Goal: Task Accomplishment & Management: Manage account settings

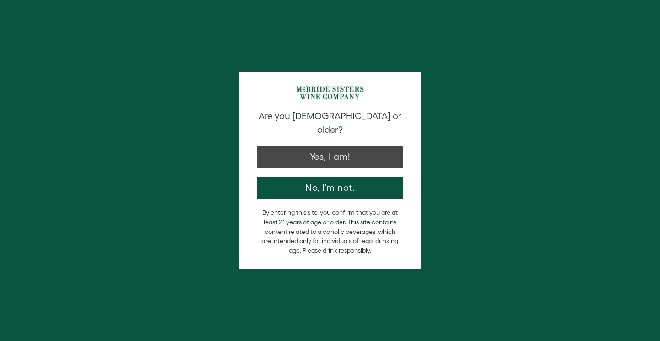
click at [314, 153] on button "Yes, I am!" at bounding box center [330, 156] width 146 height 22
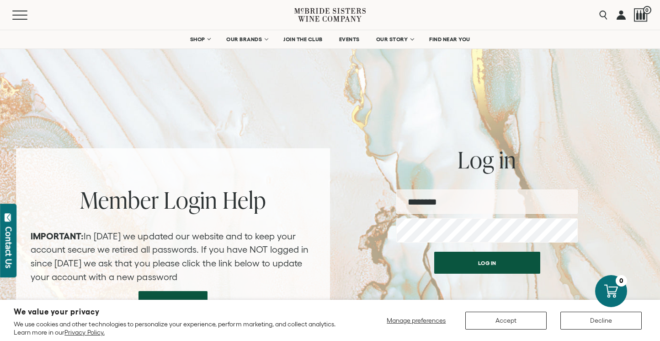
click at [454, 213] on form "Username Password Log in CREATE A PASSWORD FORGOT PASSWORD?" at bounding box center [486, 271] width 181 height 164
click at [457, 206] on input "email" at bounding box center [486, 201] width 181 height 24
type input "**********"
click at [487, 262] on button "Log in" at bounding box center [487, 262] width 106 height 22
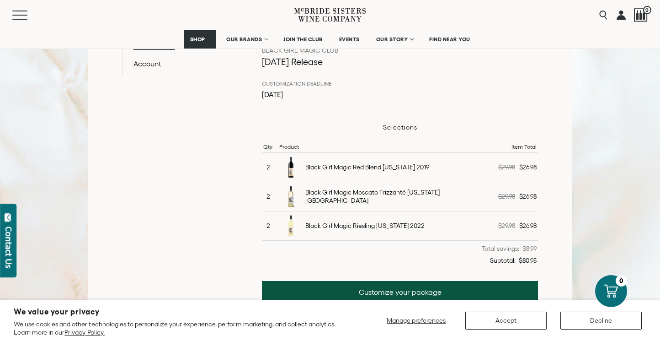
scroll to position [224, 0]
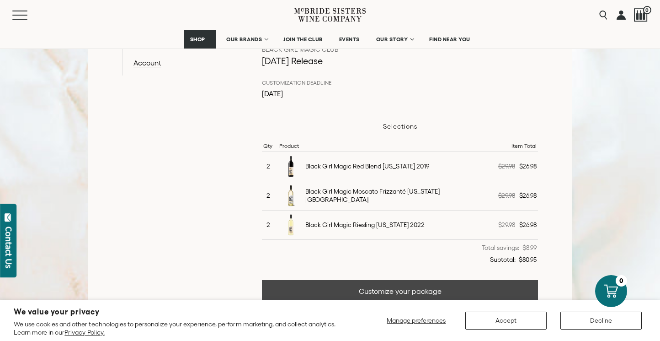
click at [360, 290] on link "Customize your package" at bounding box center [400, 291] width 277 height 22
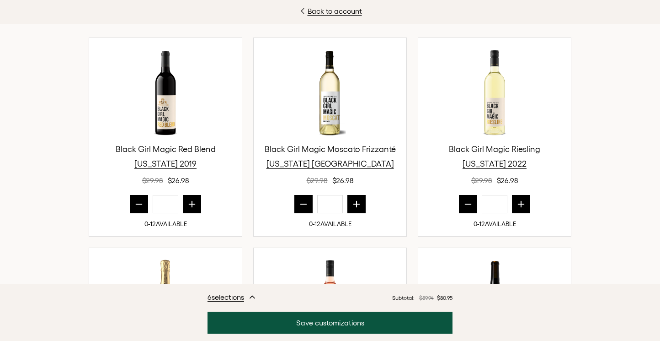
scroll to position [320, 0]
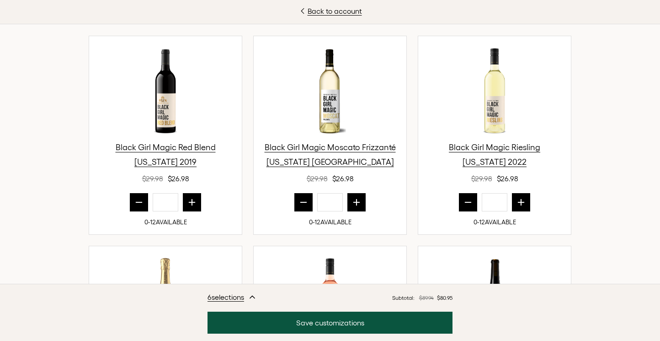
click at [304, 202] on icon "prior quantity" at bounding box center [304, 202] width 6 height 0
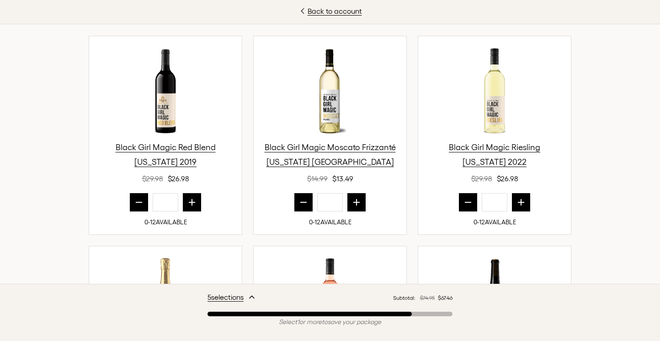
click at [304, 202] on icon "prior quantity" at bounding box center [304, 202] width 6 height 0
type input "*"
click at [464, 206] on icon "prior quantity" at bounding box center [467, 201] width 9 height 9
type input "*"
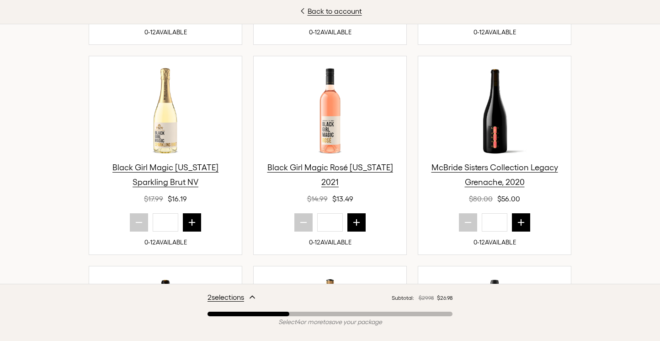
scroll to position [516, 0]
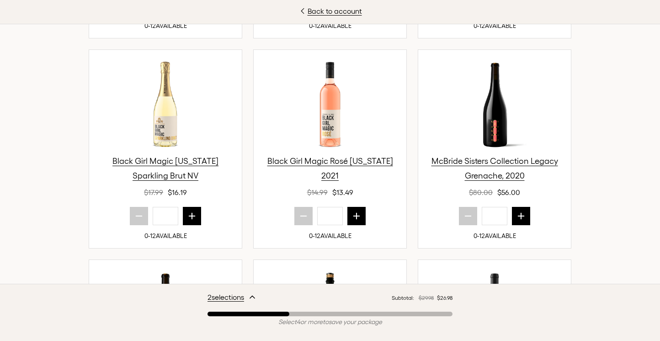
click at [195, 213] on icon "next quantity" at bounding box center [191, 215] width 9 height 9
type input "*"
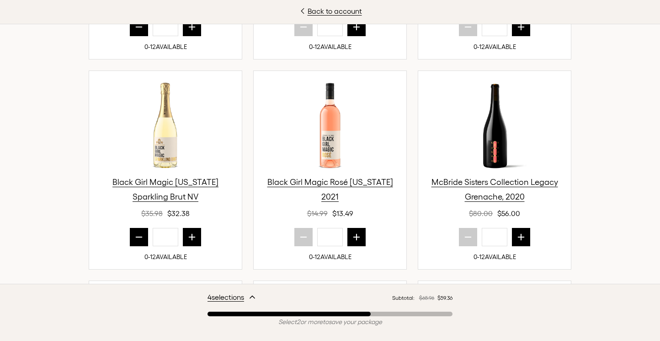
scroll to position [510, 0]
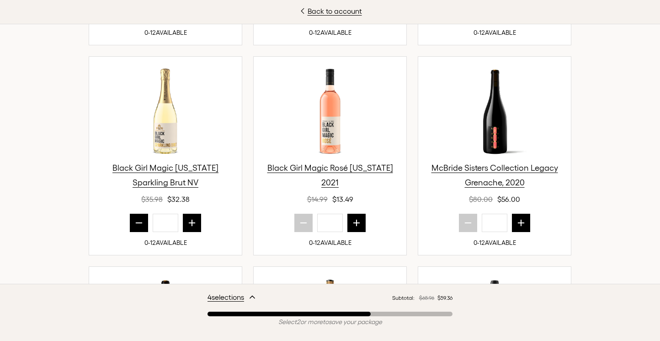
click at [358, 219] on icon "next quantity" at bounding box center [356, 222] width 9 height 9
type input "*"
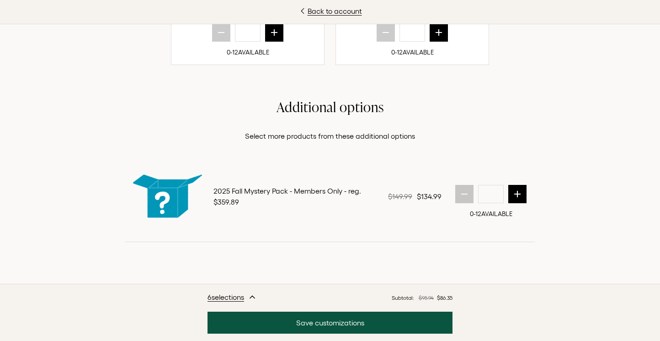
scroll to position [1170, 0]
click at [516, 198] on icon "next quantity" at bounding box center [517, 193] width 9 height 9
type input "*"
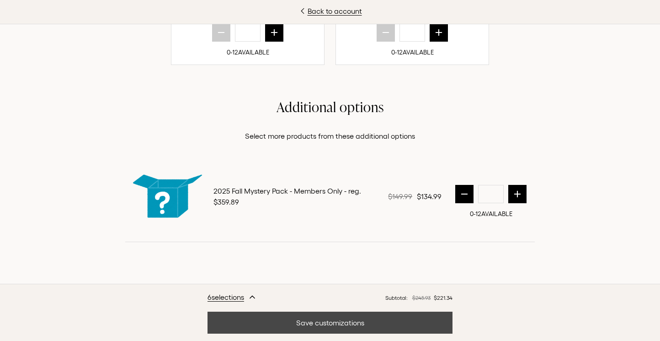
click at [374, 323] on button "Save customizations" at bounding box center [330, 322] width 245 height 22
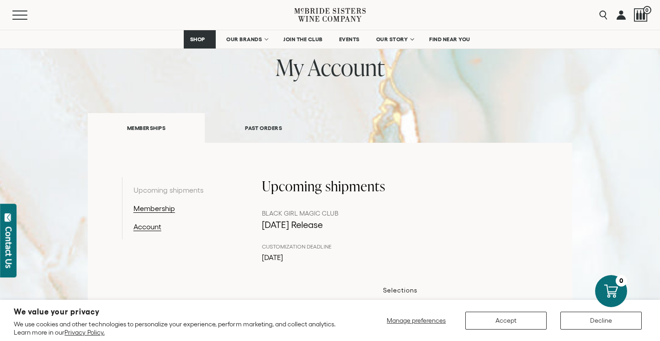
scroll to position [59, 0]
